Goal: Task Accomplishment & Management: Manage account settings

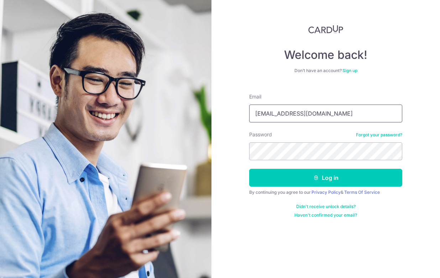
type input "[EMAIL_ADDRESS][DOMAIN_NAME]"
click at [326, 177] on button "Log in" at bounding box center [325, 178] width 153 height 18
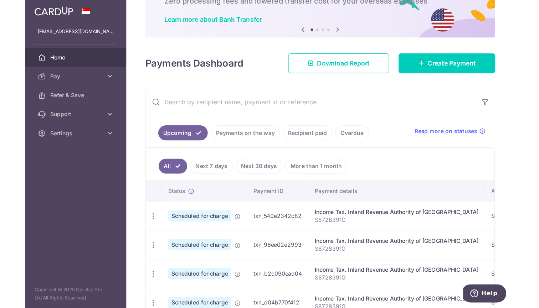
scroll to position [67, 0]
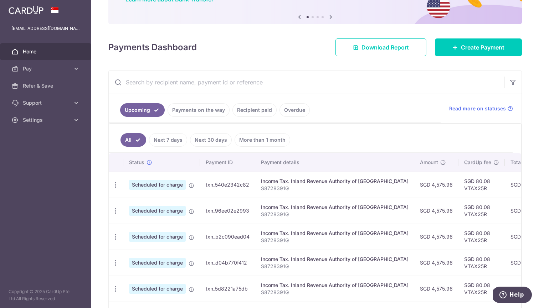
click at [262, 113] on link "Recipient paid" at bounding box center [254, 110] width 44 height 14
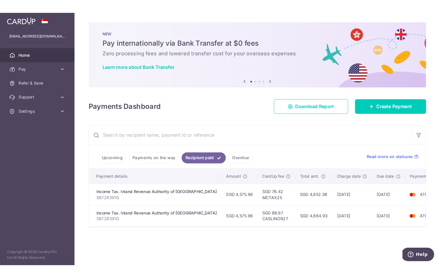
scroll to position [0, 122]
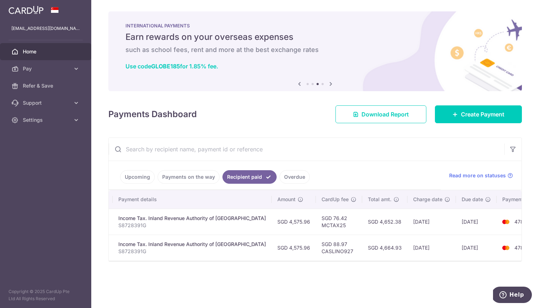
click at [380, 0] on div "× Pause Schedule Pause all future payments in this series Pause just this one p…" at bounding box center [314, 154] width 447 height 308
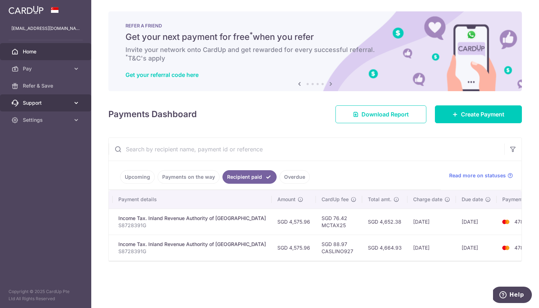
click at [49, 97] on link "Support" at bounding box center [45, 102] width 91 height 17
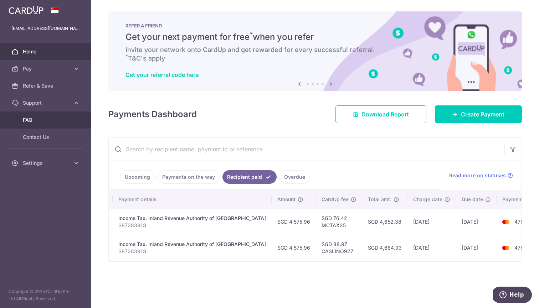
click at [37, 122] on span "FAQ" at bounding box center [46, 119] width 47 height 7
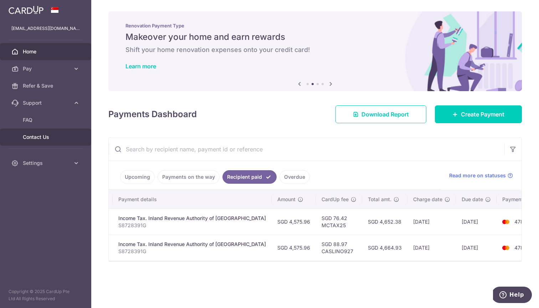
click at [38, 139] on span "Contact Us" at bounding box center [46, 137] width 47 height 7
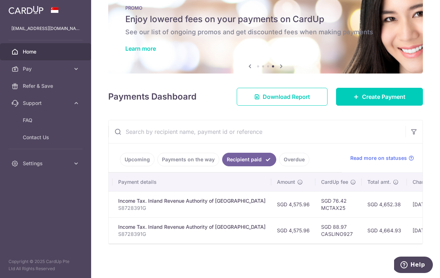
scroll to position [18, 0]
click at [178, 161] on link "Payments on the way" at bounding box center [188, 159] width 62 height 14
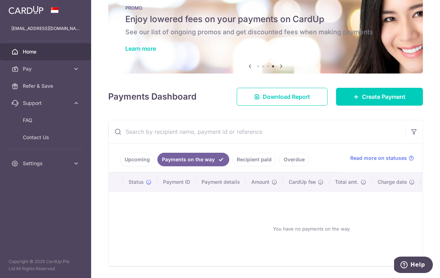
click at [140, 161] on link "Upcoming" at bounding box center [137, 159] width 35 height 14
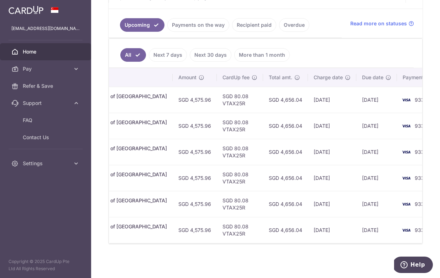
scroll to position [152, 0]
